Goal: Navigation & Orientation: Find specific page/section

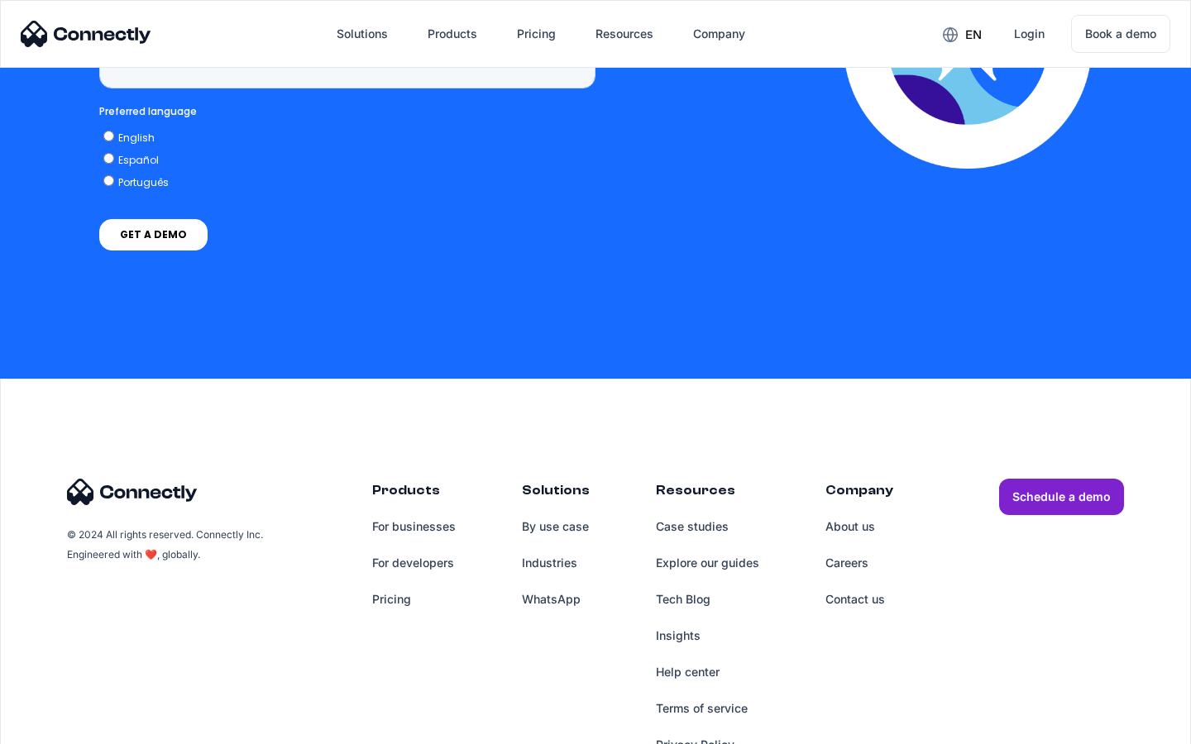
scroll to position [4824, 0]
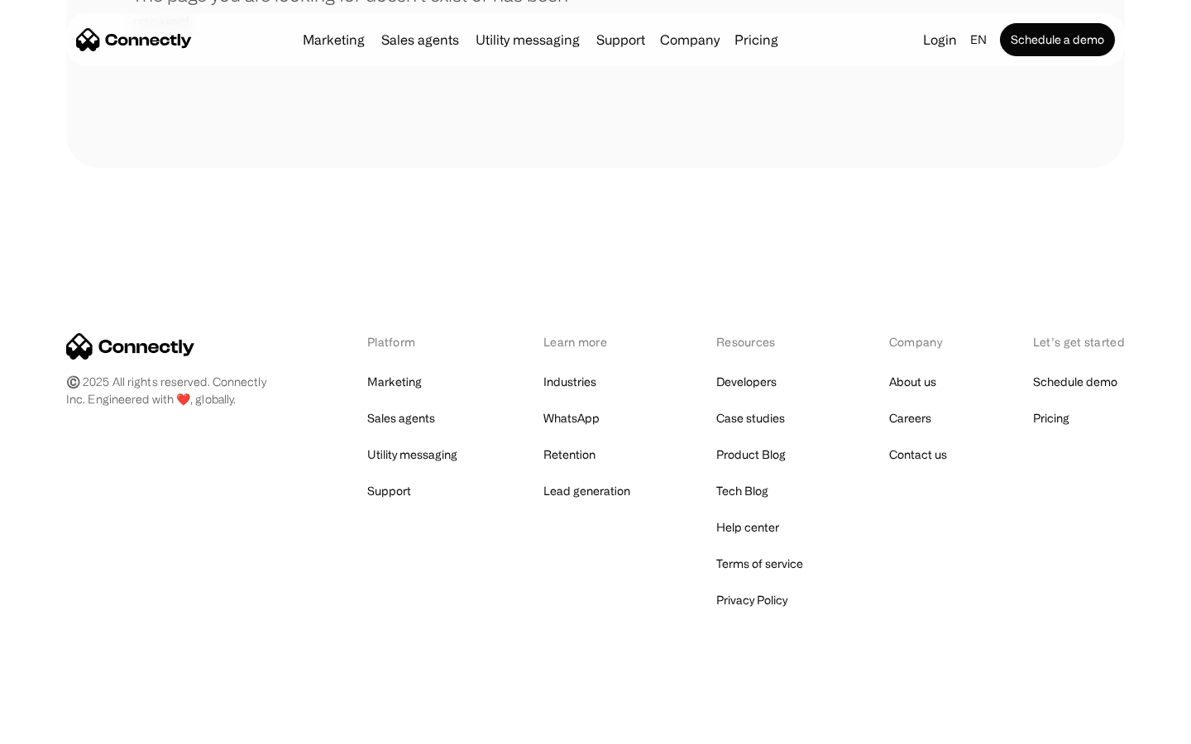
scroll to position [302, 0]
